Goal: Task Accomplishment & Management: Manage account settings

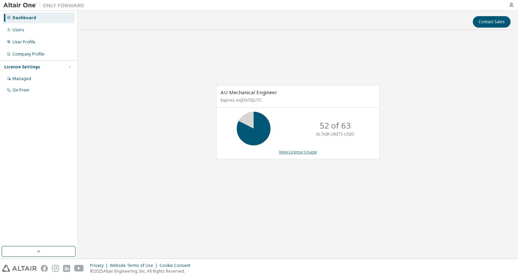
click at [293, 154] on link "View License Usage" at bounding box center [298, 152] width 38 height 6
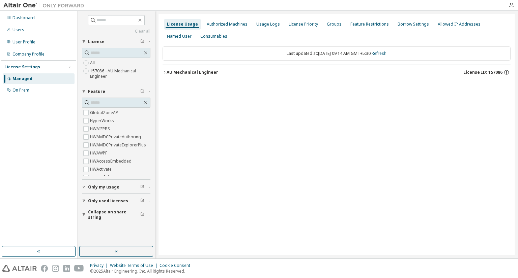
click at [198, 68] on button "AU Mechanical Engineer License ID: 157086" at bounding box center [337, 72] width 348 height 15
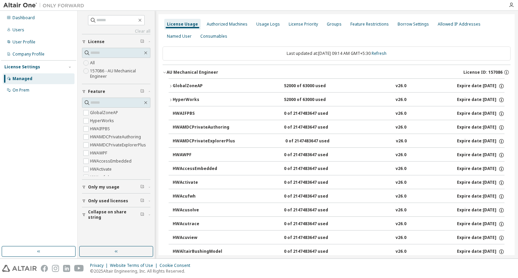
click at [202, 86] on div "GlobalZoneAP" at bounding box center [203, 86] width 61 height 6
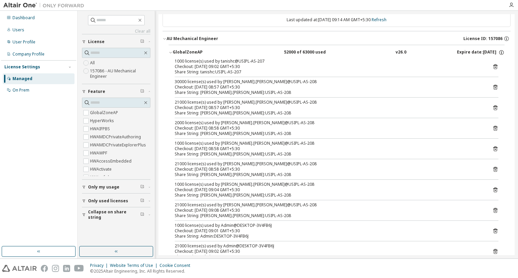
scroll to position [67, 0]
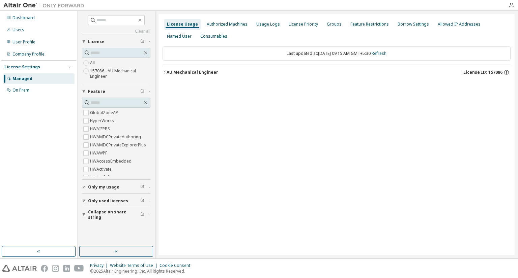
click at [177, 72] on div "AU Mechanical Engineer" at bounding box center [193, 72] width 52 height 5
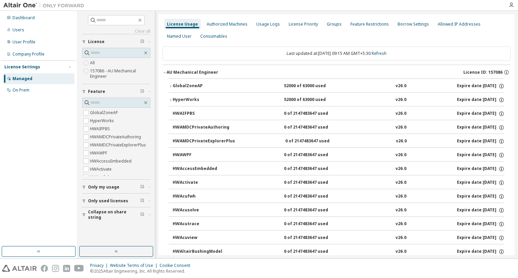
click at [276, 89] on div "GlobalZoneAP 52000 of 63000 used v26.0 Expire date: [DATE]" at bounding box center [339, 86] width 332 height 6
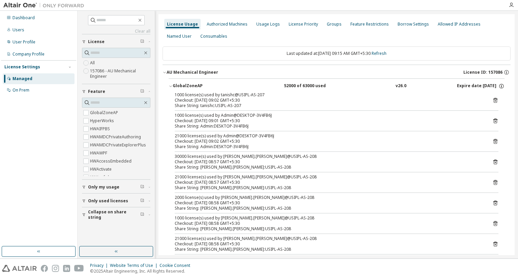
click at [491, 26] on div "License Usage Authorized Machines Usage Logs License Priority Groups Feature Re…" at bounding box center [337, 30] width 348 height 24
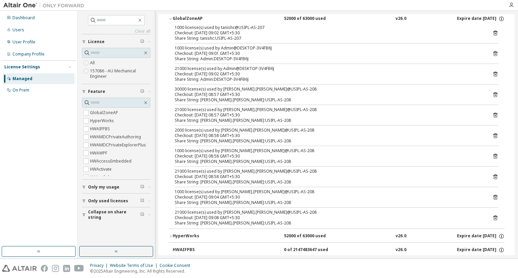
click at [492, 217] on icon at bounding box center [495, 218] width 6 height 6
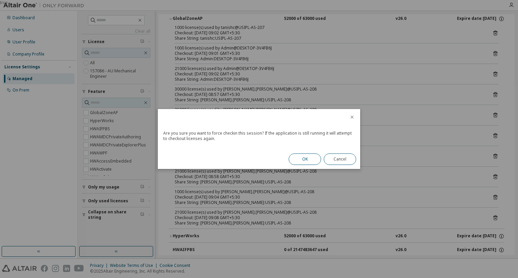
click at [314, 162] on button "OK" at bounding box center [305, 159] width 32 height 11
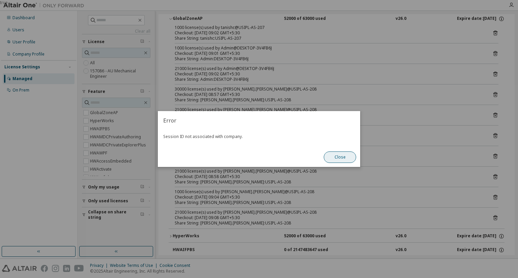
click at [344, 159] on button "Close" at bounding box center [340, 157] width 32 height 11
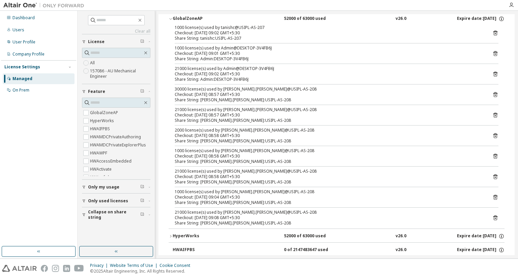
click at [492, 200] on div "1000 license(s) used by sarthak.malhotra@USIPL-AS-208 Checkout: 2025-10-08 09:0…" at bounding box center [337, 197] width 324 height 16
click at [494, 197] on icon at bounding box center [495, 198] width 2 height 2
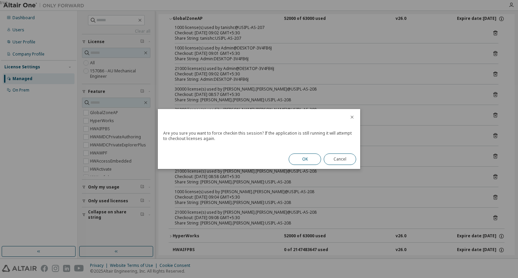
click at [297, 162] on button "OK" at bounding box center [305, 159] width 32 height 11
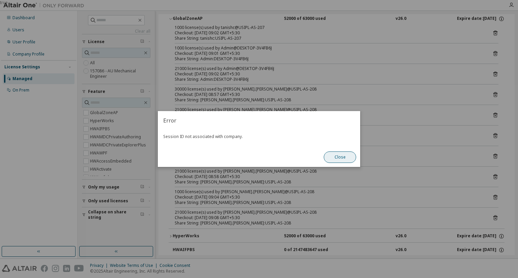
click at [343, 157] on button "Close" at bounding box center [340, 157] width 32 height 11
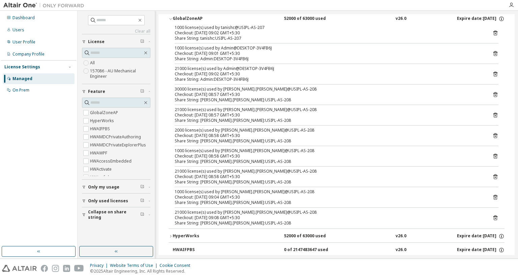
click at [494, 178] on icon at bounding box center [495, 177] width 6 height 6
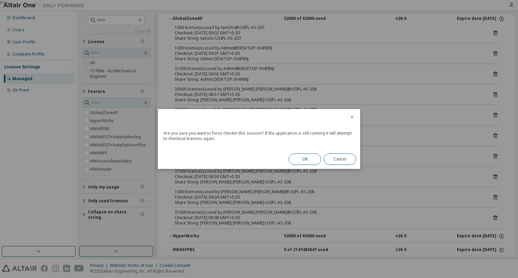
click at [304, 154] on button "OK" at bounding box center [305, 159] width 32 height 11
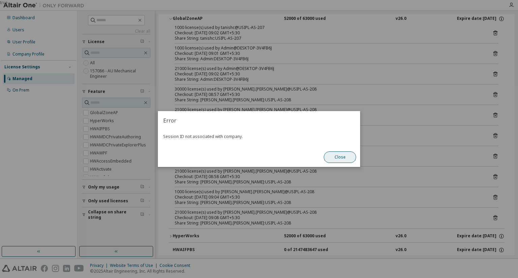
click at [349, 156] on button "Close" at bounding box center [340, 157] width 32 height 11
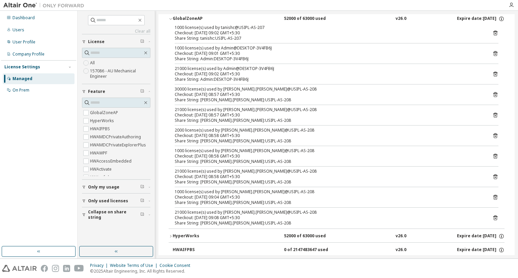
click at [492, 154] on icon at bounding box center [495, 156] width 6 height 6
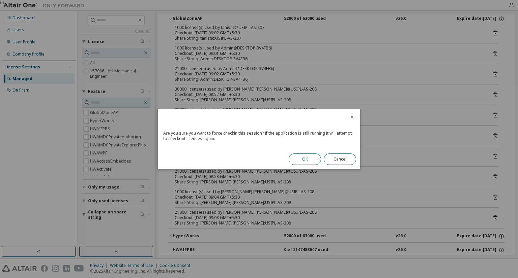
click at [295, 161] on button "OK" at bounding box center [305, 159] width 32 height 11
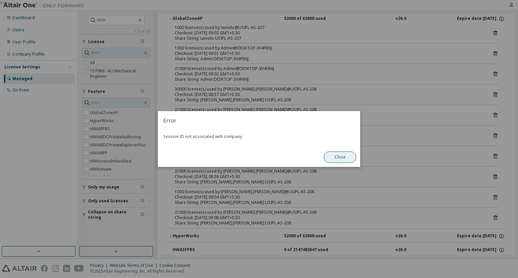
click at [347, 160] on button "Close" at bounding box center [340, 157] width 32 height 11
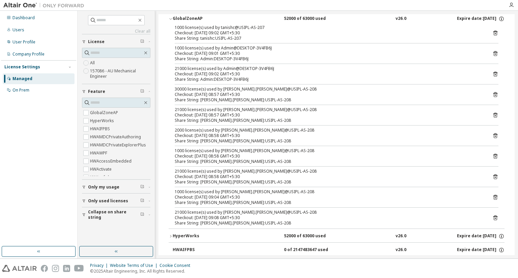
click at [495, 134] on icon at bounding box center [495, 136] width 6 height 6
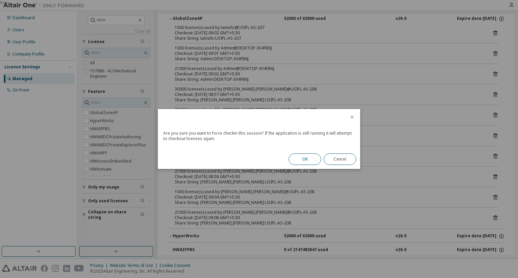
click at [305, 154] on button "OK" at bounding box center [305, 159] width 32 height 11
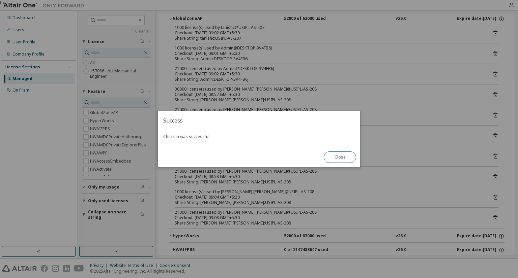
click at [333, 156] on button "Close" at bounding box center [340, 157] width 32 height 11
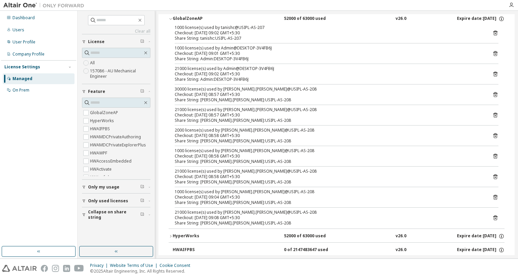
click at [493, 136] on icon at bounding box center [495, 136] width 4 height 5
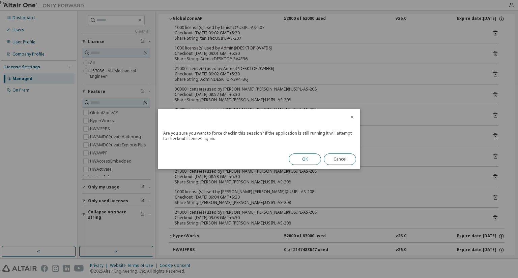
click at [310, 156] on button "OK" at bounding box center [305, 159] width 32 height 11
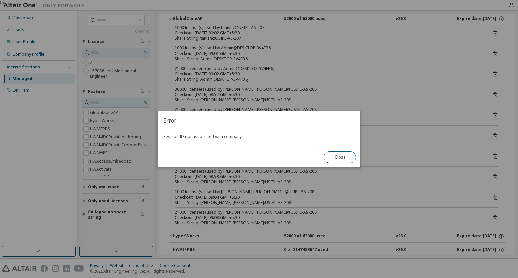
click at [332, 153] on button "Close" at bounding box center [340, 157] width 32 height 11
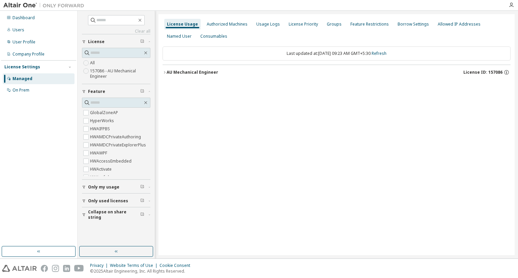
click at [182, 75] on div "AU Mechanical Engineer" at bounding box center [193, 72] width 52 height 5
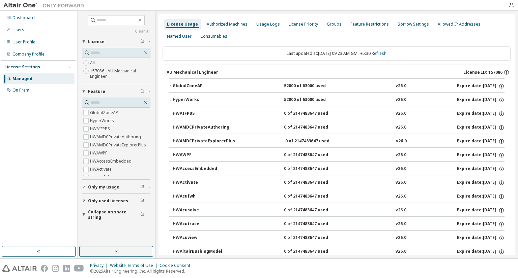
click at [189, 85] on div "GlobalZoneAP" at bounding box center [203, 86] width 61 height 6
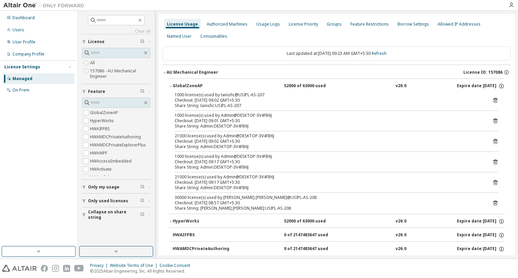
click at [492, 204] on icon at bounding box center [495, 203] width 6 height 6
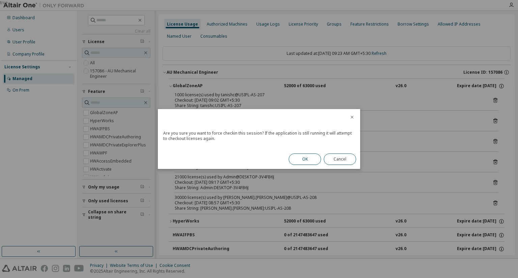
click at [303, 155] on button "OK" at bounding box center [305, 159] width 32 height 11
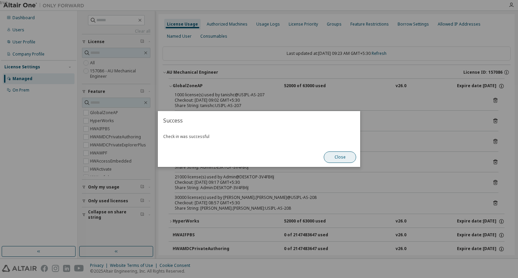
click at [335, 159] on button "Close" at bounding box center [340, 157] width 32 height 11
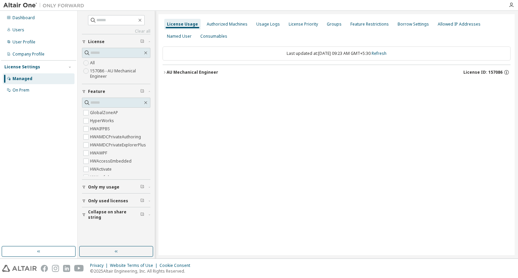
click at [177, 70] on div "AU Mechanical Engineer" at bounding box center [193, 72] width 52 height 5
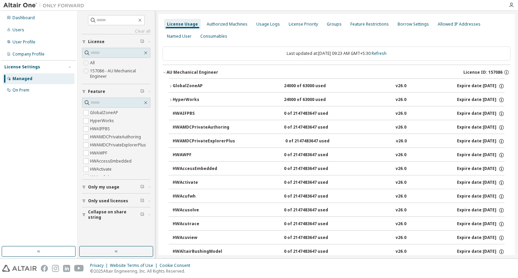
click at [190, 90] on button "GlobalZoneAP 24000 of 63000 used v26.0 Expire date: 2025-12-25" at bounding box center [337, 86] width 336 height 15
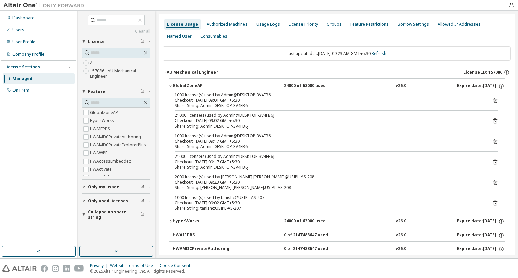
click at [492, 181] on icon at bounding box center [495, 183] width 6 height 6
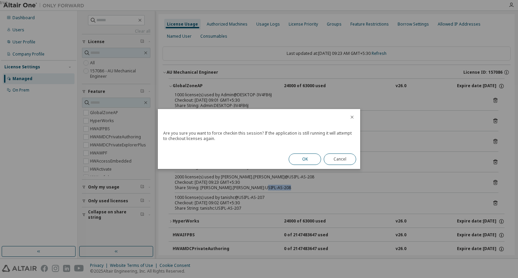
click at [310, 159] on button "OK" at bounding box center [305, 159] width 32 height 11
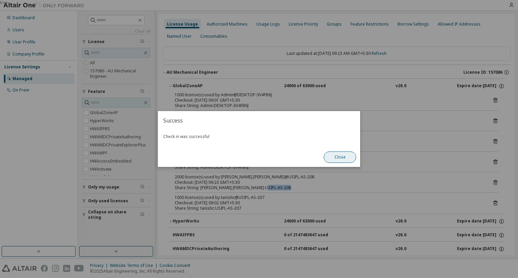
click at [341, 158] on button "Close" at bounding box center [340, 157] width 32 height 11
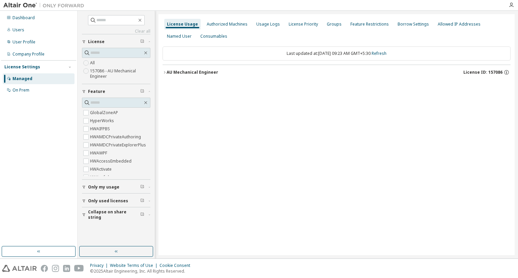
click at [183, 76] on button "AU Mechanical Engineer License ID: 157086" at bounding box center [337, 72] width 348 height 15
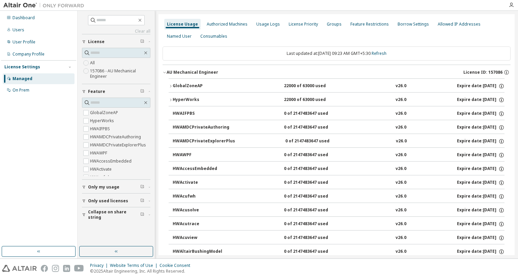
click at [180, 84] on div "GlobalZoneAP" at bounding box center [203, 86] width 61 height 6
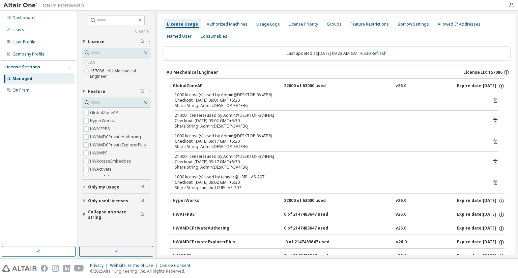
click at [166, 70] on icon "button" at bounding box center [165, 72] width 4 height 4
